Goal: Task Accomplishment & Management: Complete application form

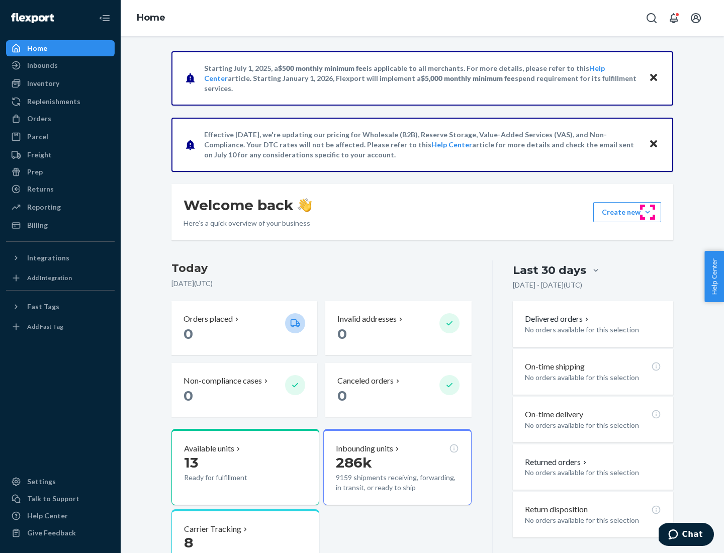
click at [648, 212] on button "Create new Create new inbound Create new order Create new product" at bounding box center [627, 212] width 68 height 20
click at [60, 65] on div "Inbounds" at bounding box center [60, 65] width 107 height 14
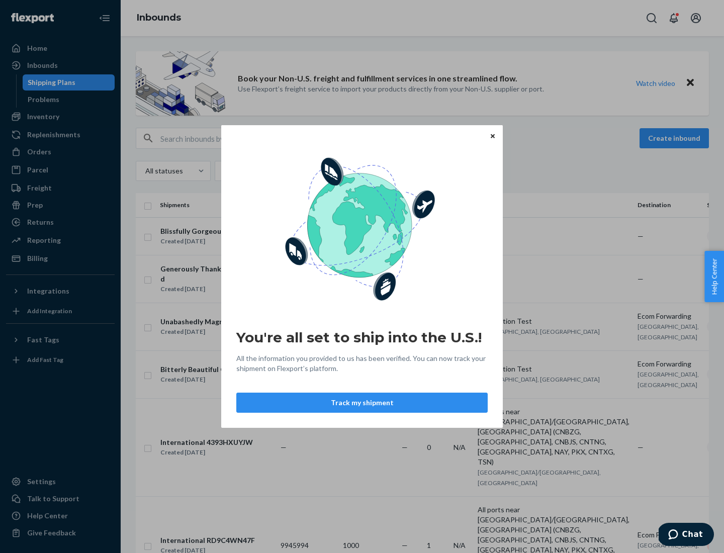
click at [362, 403] on button "Track my shipment" at bounding box center [361, 403] width 251 height 20
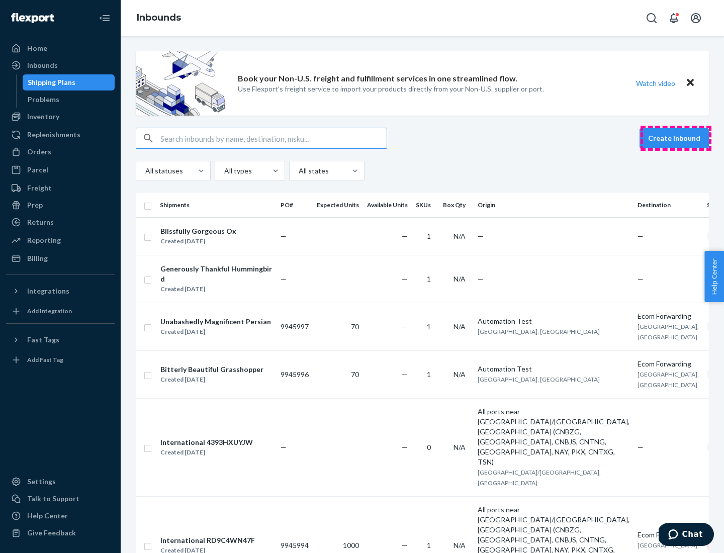
click at [676, 138] on button "Create inbound" at bounding box center [674, 138] width 69 height 20
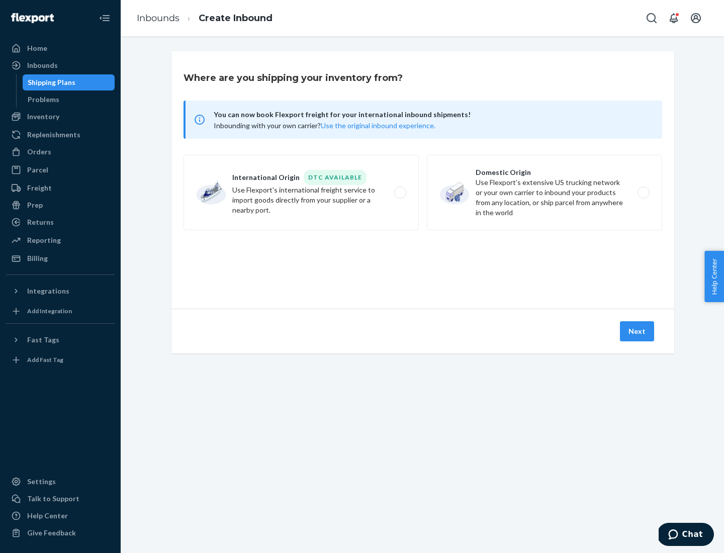
click at [301, 193] on label "International Origin DTC Available Use Flexport's international freight service…" at bounding box center [301, 192] width 235 height 75
click at [400, 193] on input "International Origin DTC Available Use Flexport's international freight service…" at bounding box center [403, 193] width 7 height 7
radio input "true"
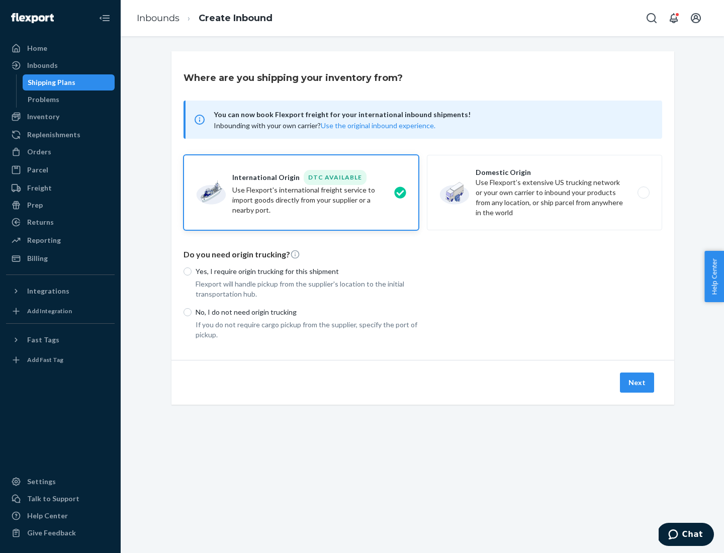
click at [307, 312] on p "No, I do not need origin trucking" at bounding box center [307, 312] width 223 height 10
click at [192, 312] on input "No, I do not need origin trucking" at bounding box center [188, 312] width 8 height 8
radio input "true"
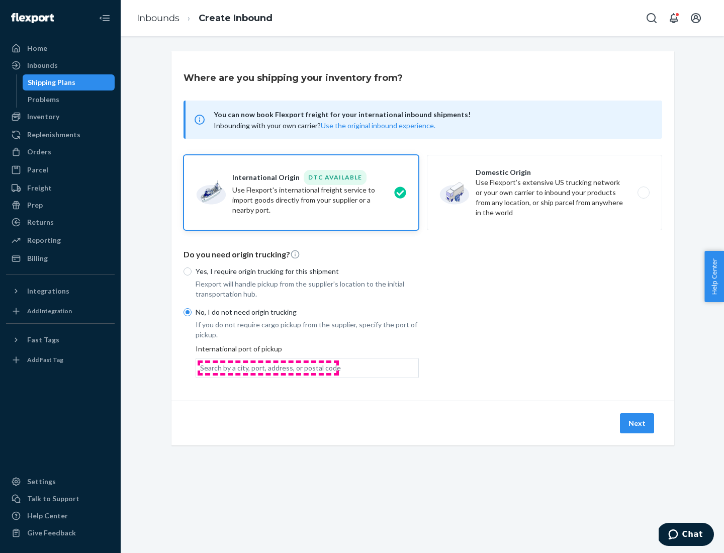
click at [268, 368] on div "Search by a city, port, address, or postal code" at bounding box center [270, 368] width 141 height 10
click at [201, 368] on input "Search by a city, port, address, or postal code" at bounding box center [200, 368] width 1 height 10
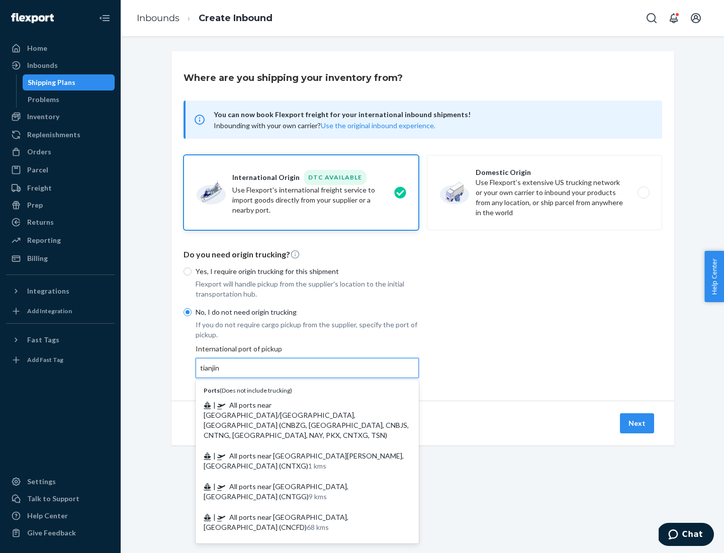
click at [297, 405] on span "| All ports near [GEOGRAPHIC_DATA]/[GEOGRAPHIC_DATA], [GEOGRAPHIC_DATA] (CNBZG,…" at bounding box center [306, 420] width 205 height 39
click at [221, 373] on input "tianjin" at bounding box center [210, 368] width 21 height 10
type input "All ports near [GEOGRAPHIC_DATA]/[GEOGRAPHIC_DATA], [GEOGRAPHIC_DATA] (CNBZG, […"
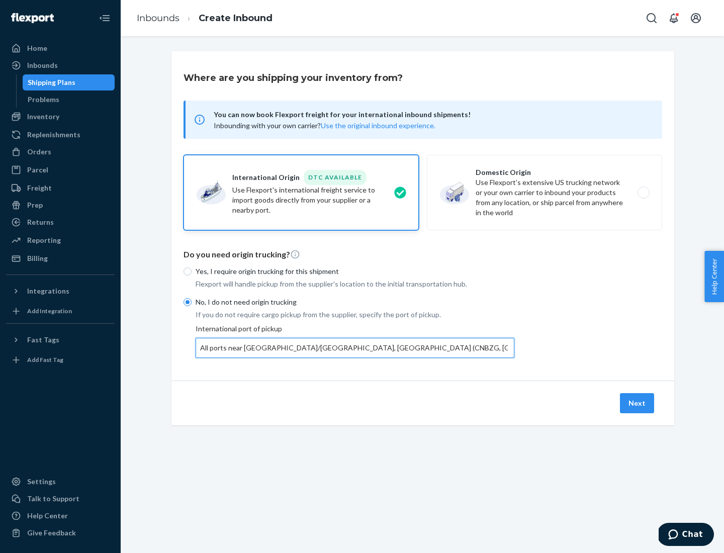
click at [638, 403] on button "Next" at bounding box center [637, 403] width 34 height 20
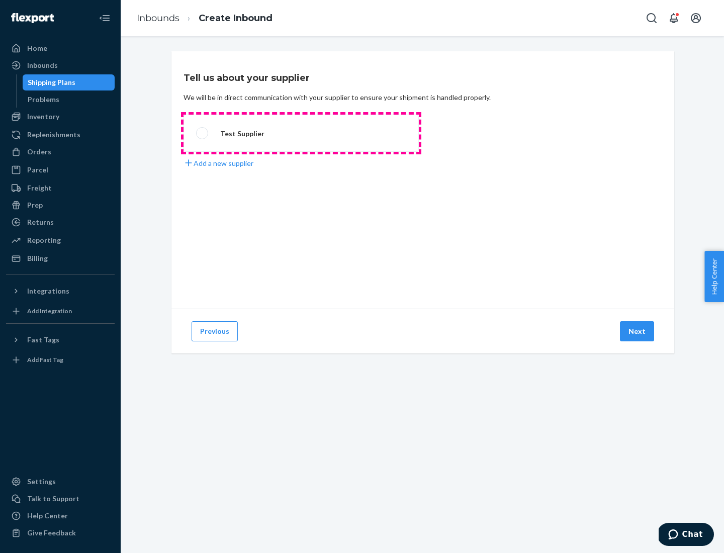
click at [301, 133] on label "Test Supplier" at bounding box center [301, 133] width 235 height 37
click at [203, 133] on input "Test Supplier" at bounding box center [199, 133] width 7 height 7
radio input "true"
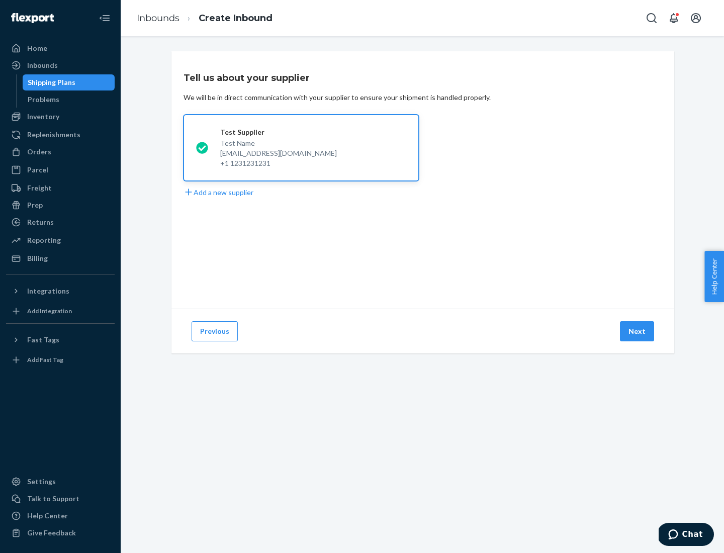
click at [638, 331] on button "Next" at bounding box center [637, 331] width 34 height 20
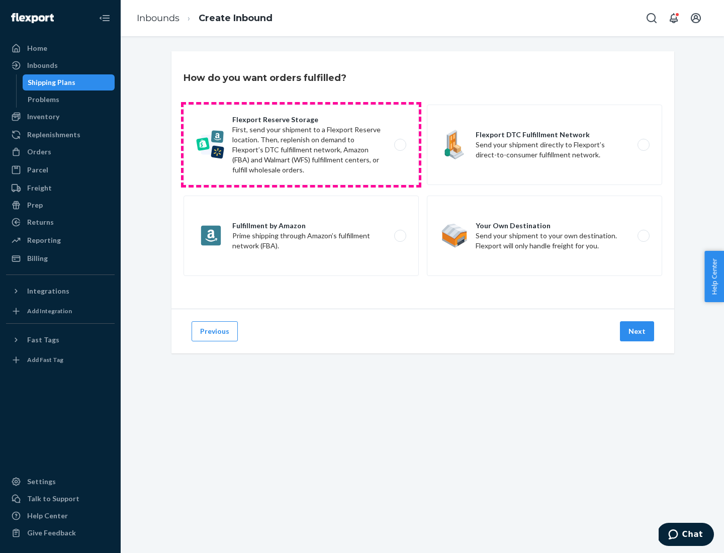
click at [301, 145] on label "Flexport Reserve Storage First, send your shipment to a Flexport Reserve locati…" at bounding box center [301, 145] width 235 height 80
click at [400, 145] on input "Flexport Reserve Storage First, send your shipment to a Flexport Reserve locati…" at bounding box center [403, 145] width 7 height 7
radio input "true"
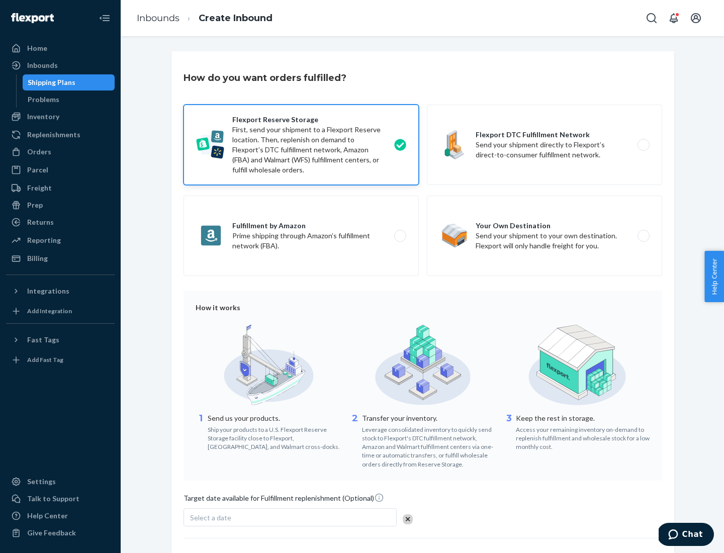
scroll to position [82, 0]
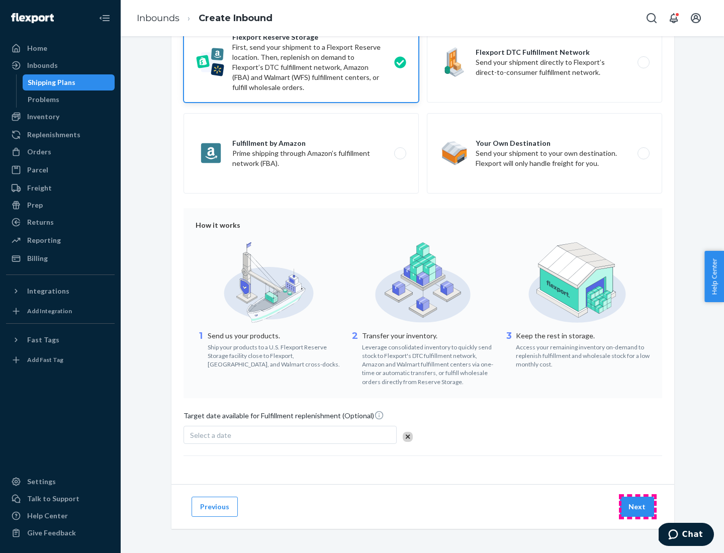
click at [638, 506] on button "Next" at bounding box center [637, 507] width 34 height 20
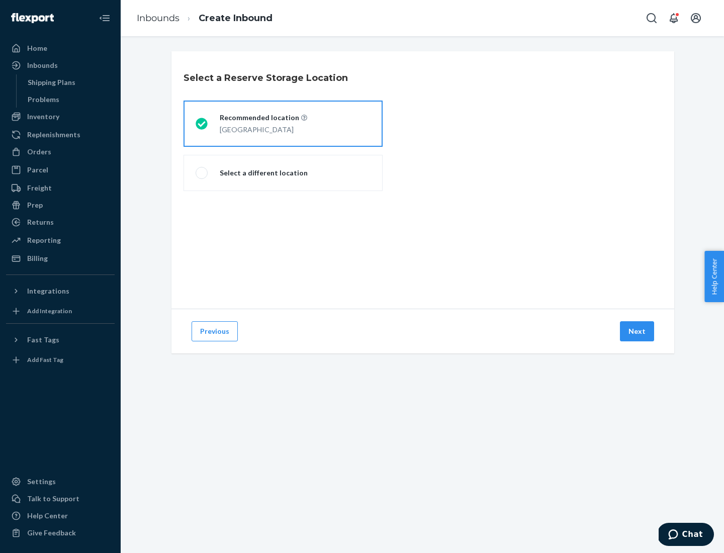
click at [283, 124] on div "[GEOGRAPHIC_DATA]" at bounding box center [263, 129] width 87 height 12
click at [202, 124] on input "Recommended location [GEOGRAPHIC_DATA]" at bounding box center [199, 124] width 7 height 7
click at [638, 331] on button "Next" at bounding box center [637, 331] width 34 height 20
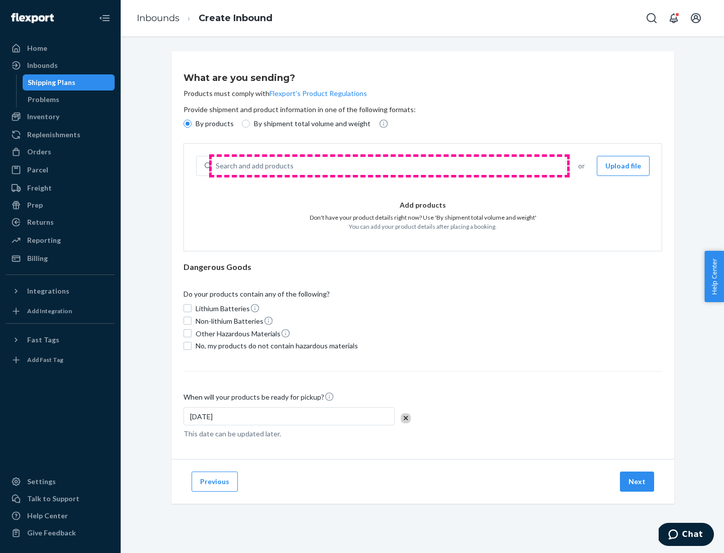
click at [389, 166] on div "Search and add products" at bounding box center [389, 166] width 354 height 18
click at [217, 166] on input "Search and add products" at bounding box center [216, 166] width 1 height 10
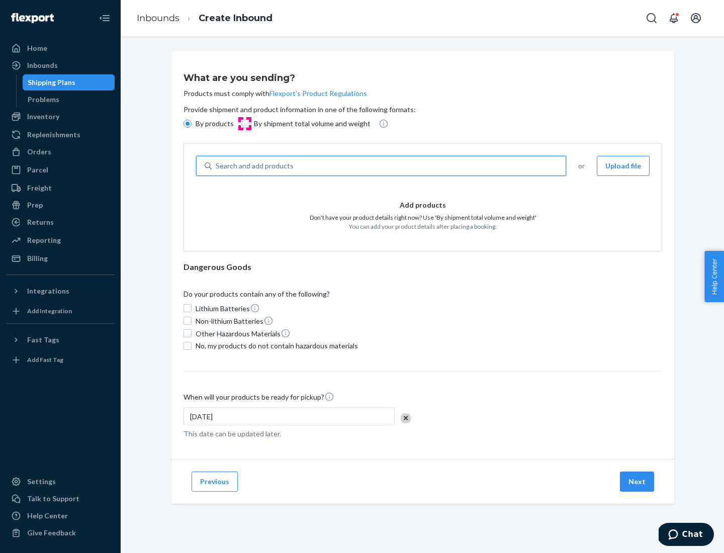
click at [244, 124] on input "By shipment total volume and weight" at bounding box center [246, 124] width 8 height 8
radio input "true"
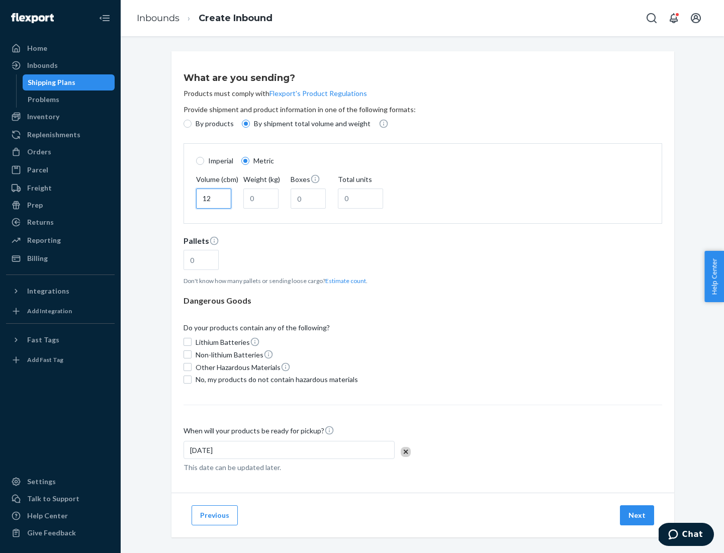
type input "12"
type input "22"
type input "222"
type input "121"
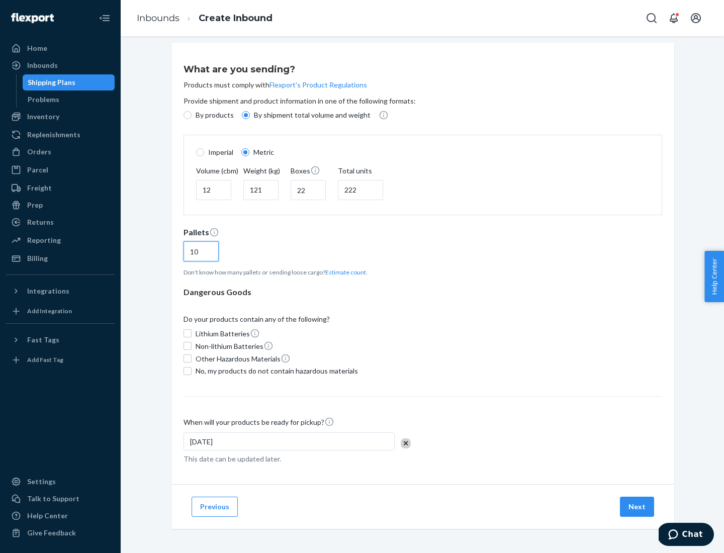
type input "10"
click at [275, 371] on span "No, my products do not contain hazardous materials" at bounding box center [277, 371] width 162 height 10
click at [192, 371] on input "No, my products do not contain hazardous materials" at bounding box center [188, 371] width 8 height 8
checkbox input "true"
click at [638, 506] on button "Next" at bounding box center [637, 507] width 34 height 20
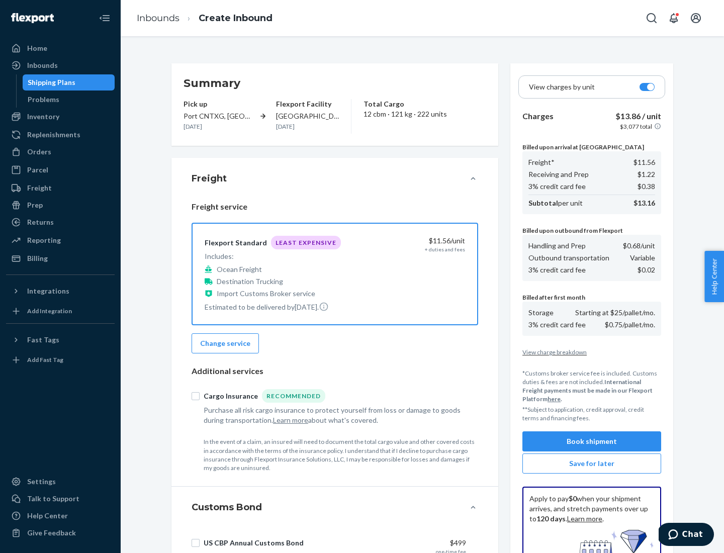
scroll to position [147, 0]
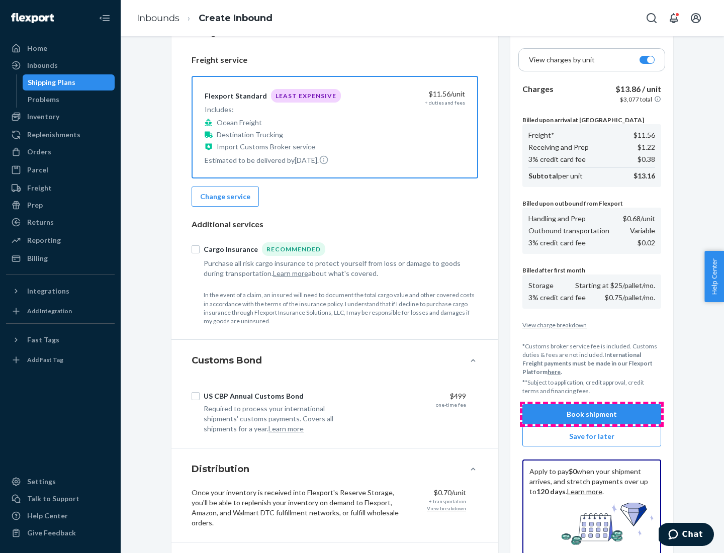
click at [592, 414] on button "Book shipment" at bounding box center [591, 414] width 139 height 20
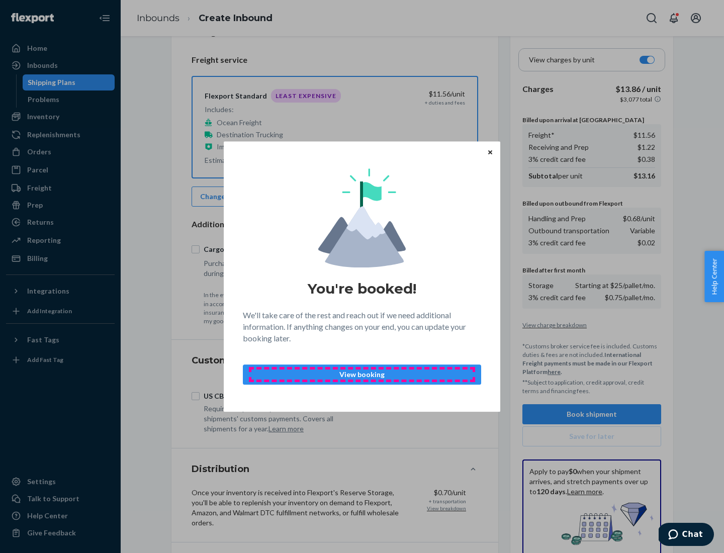
click at [362, 374] on p "View booking" at bounding box center [361, 375] width 221 height 10
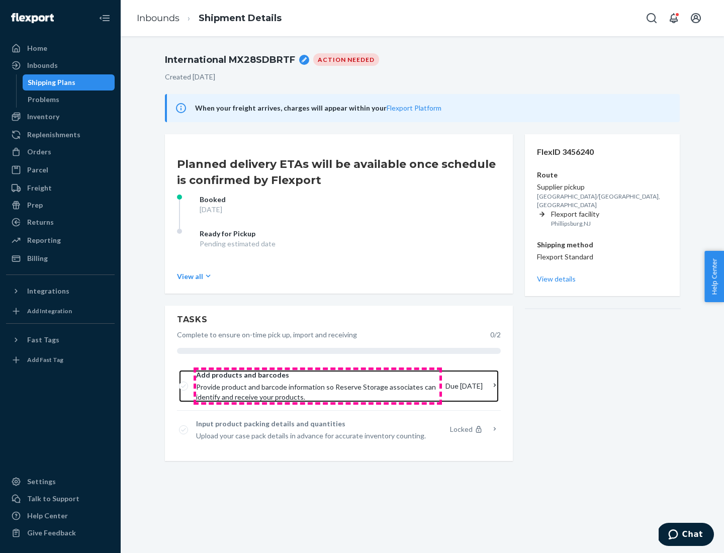
click at [318, 386] on span "Provide product and barcode information so Reserve Storage associates can ident…" at bounding box center [316, 392] width 241 height 20
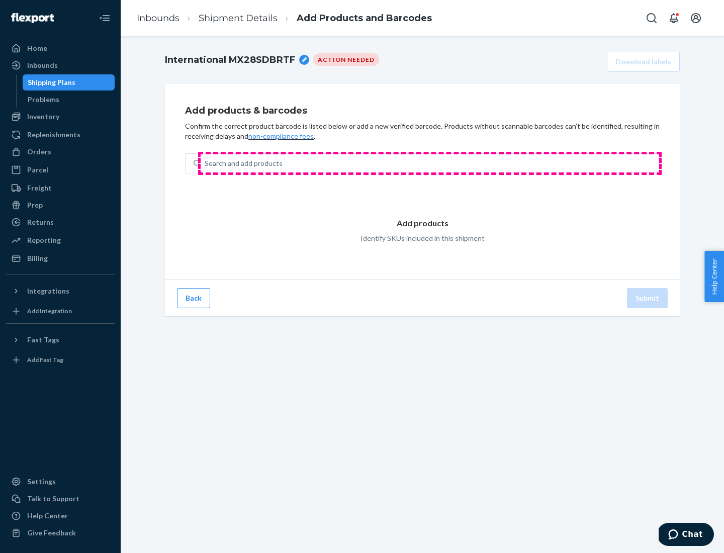
click at [430, 163] on div "Search and add products" at bounding box center [430, 163] width 459 height 18
click at [206, 163] on input "Search and add products" at bounding box center [205, 163] width 1 height 10
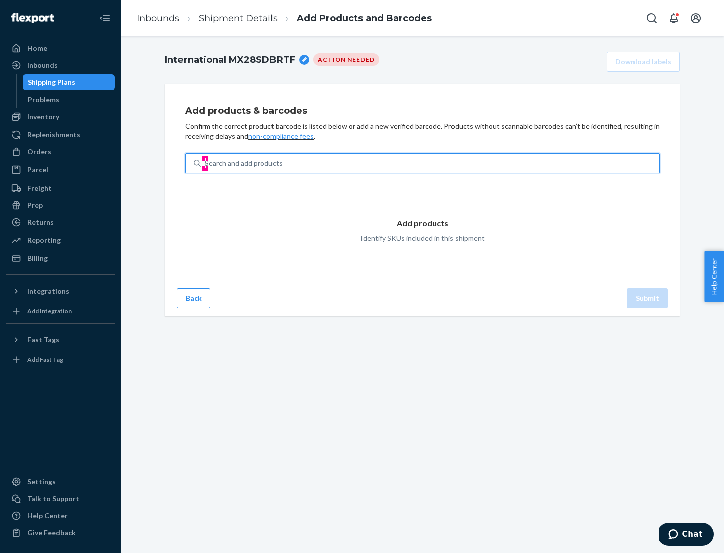
type input "test"
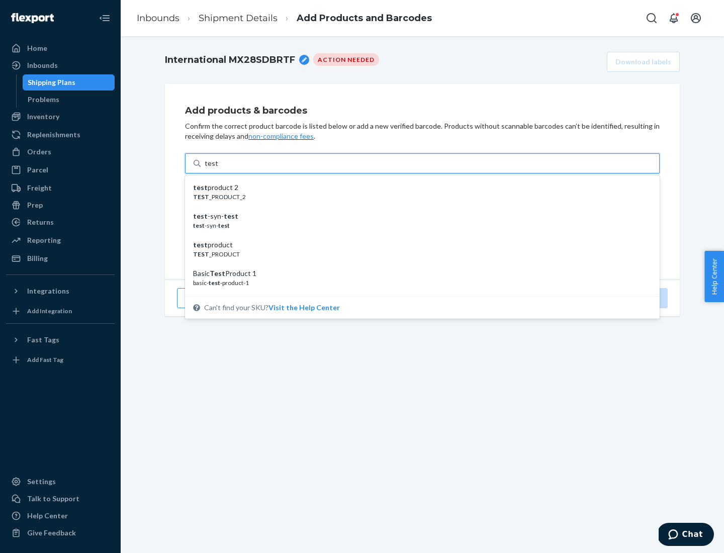
scroll to position [38, 0]
click at [418, 236] on div "Basic Test Product 1" at bounding box center [418, 236] width 451 height 10
click at [218, 168] on input "test" at bounding box center [211, 163] width 13 height 10
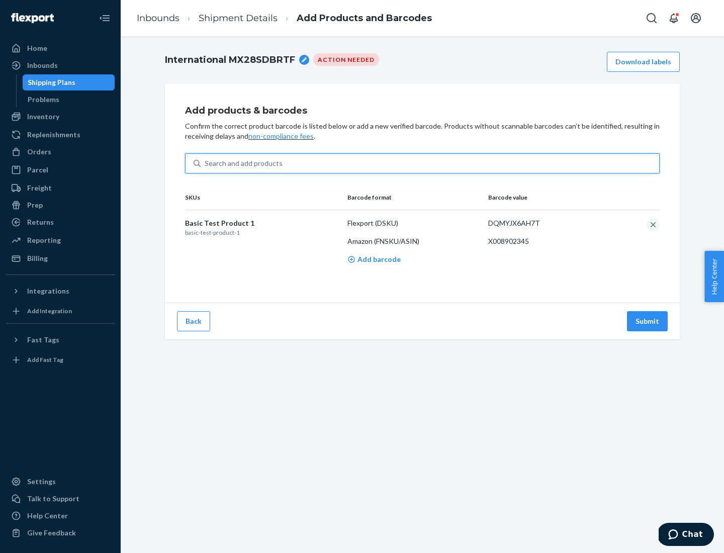
click at [648, 321] on button "Submit" at bounding box center [647, 321] width 41 height 20
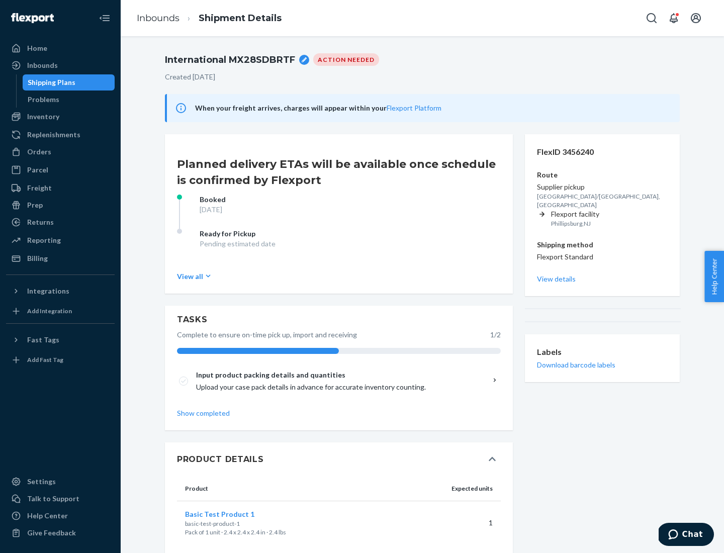
scroll to position [18, 0]
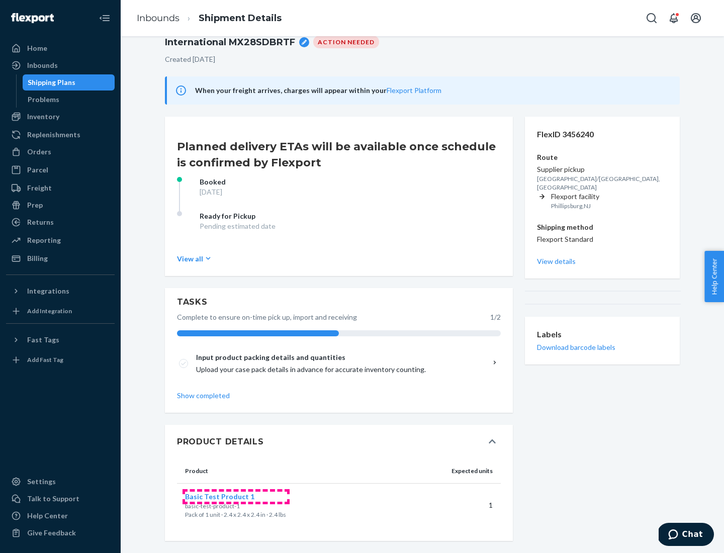
click at [236, 496] on span "Basic Test Product 1" at bounding box center [219, 496] width 69 height 9
